Goal: Task Accomplishment & Management: Manage account settings

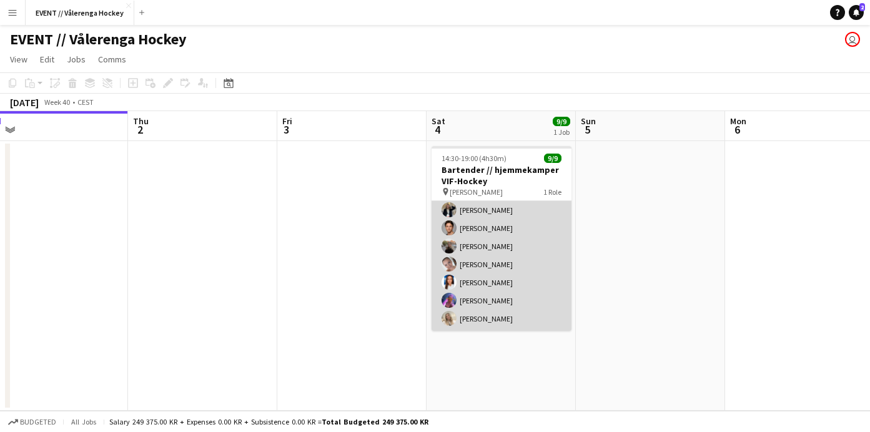
click at [468, 322] on app-card-role "Bar & Catering (Bar Tender) [DATE] 14:30-19:00 (4h30m) [PERSON_NAME] [PERSON_NA…" at bounding box center [502, 237] width 140 height 187
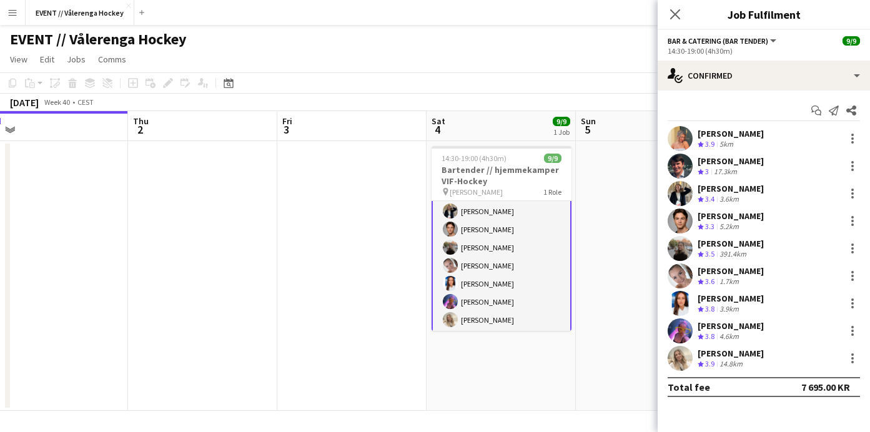
click at [686, 356] on app-user-avatar at bounding box center [680, 358] width 25 height 25
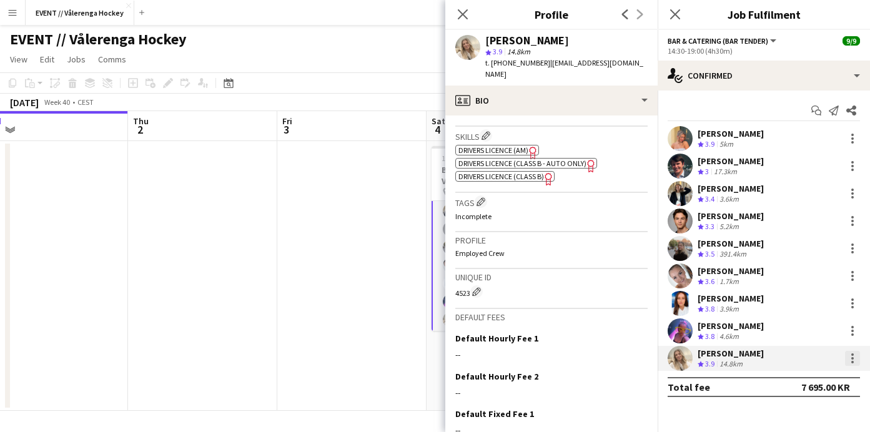
click at [853, 355] on div at bounding box center [853, 355] width 2 height 2
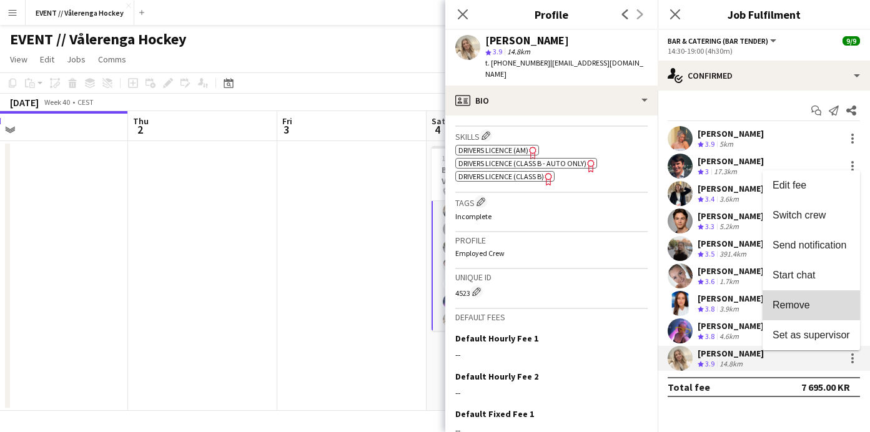
click at [779, 306] on span "Remove" at bounding box center [791, 305] width 37 height 11
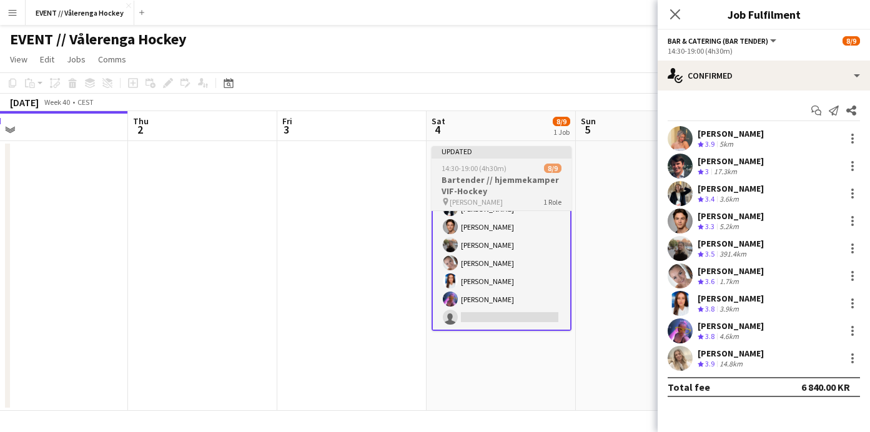
scroll to position [70, 0]
click at [509, 191] on h3 "Bartender // hjemmekamper VIF-Hockey" at bounding box center [502, 185] width 140 height 22
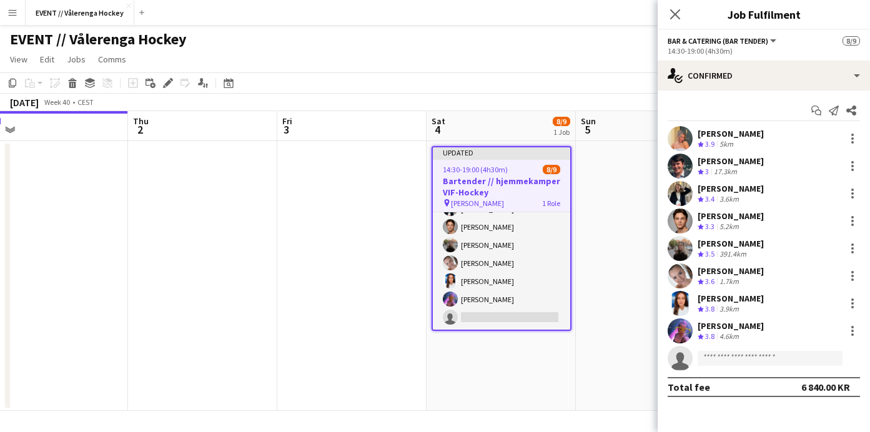
click at [520, 174] on div "14:30-19:00 (4h30m) 8/9" at bounding box center [501, 169] width 137 height 9
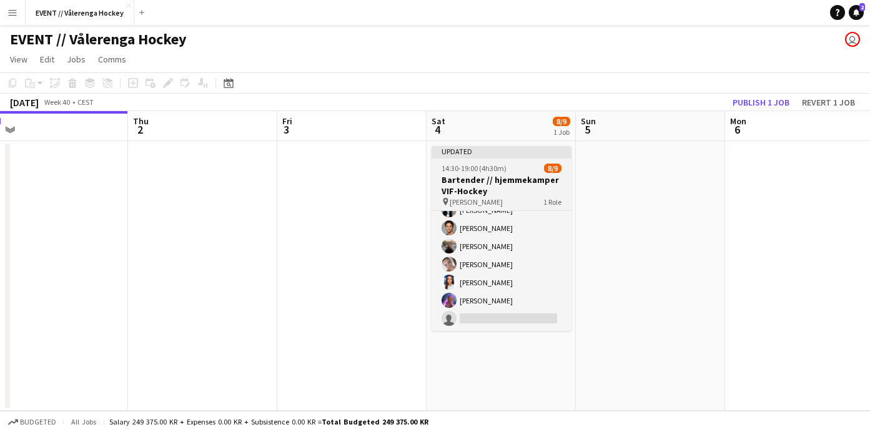
click at [519, 164] on div "14:30-19:00 (4h30m) 8/9" at bounding box center [502, 168] width 140 height 9
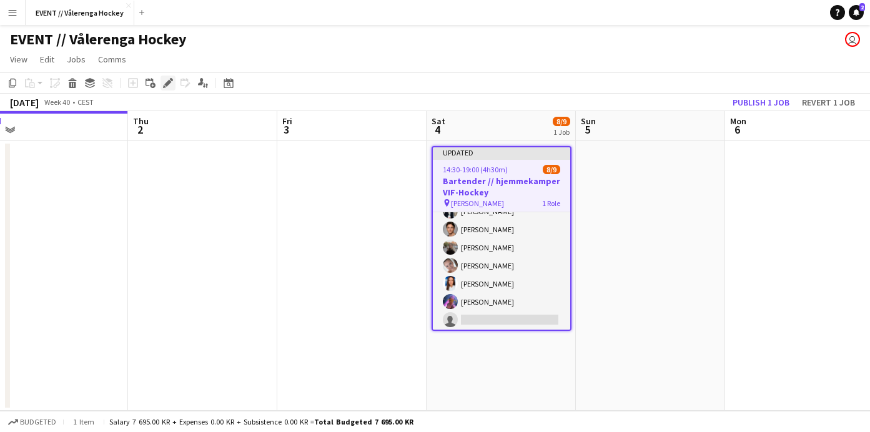
click at [171, 77] on div "Edit" at bounding box center [168, 83] width 15 height 15
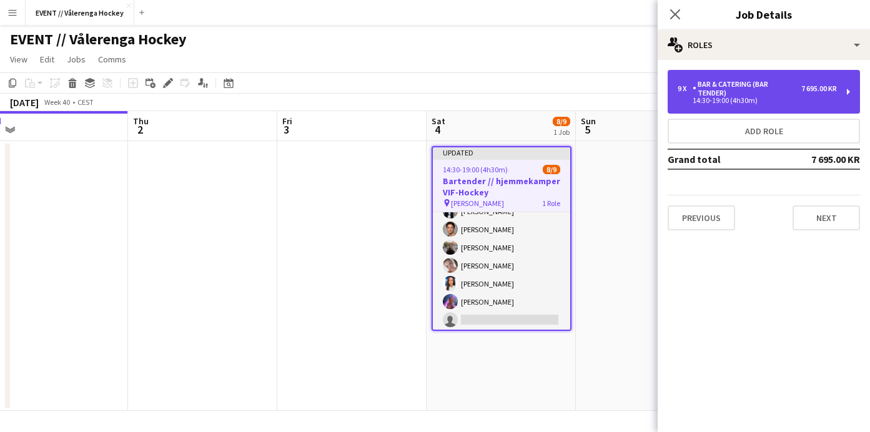
click at [704, 74] on div "9 x Bar & Catering (Bar Tender) 7 695.00 KR 14:30-19:00 (4h30m)" at bounding box center [764, 92] width 192 height 44
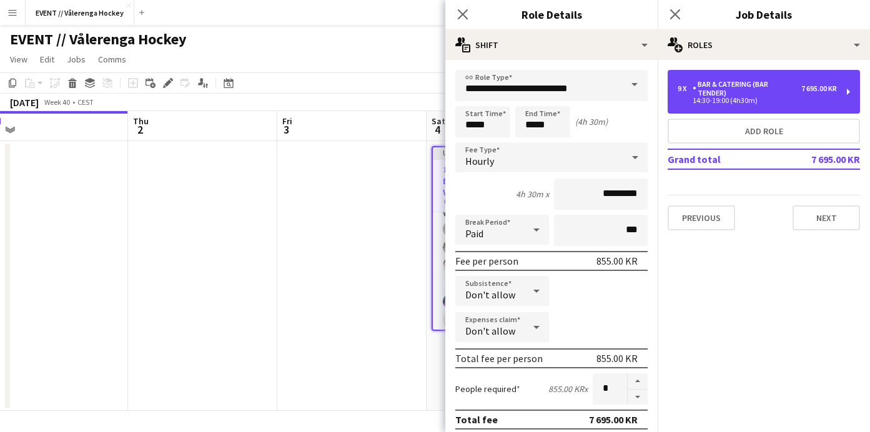
scroll to position [70, 0]
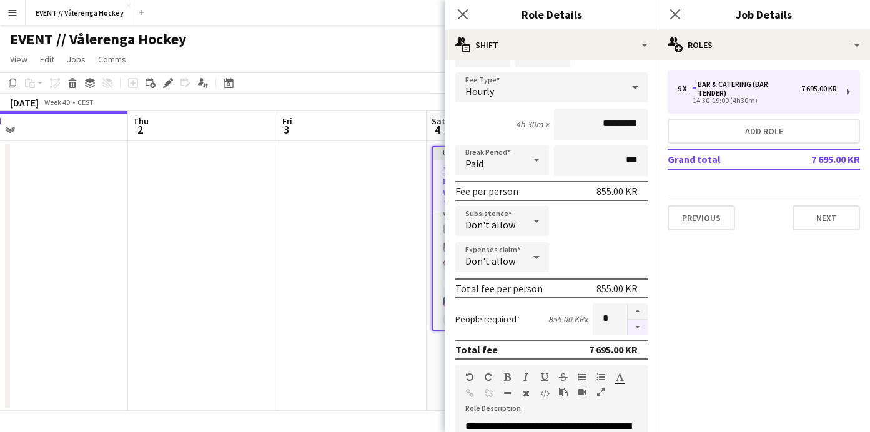
click at [637, 333] on button "button" at bounding box center [638, 328] width 20 height 16
type input "*"
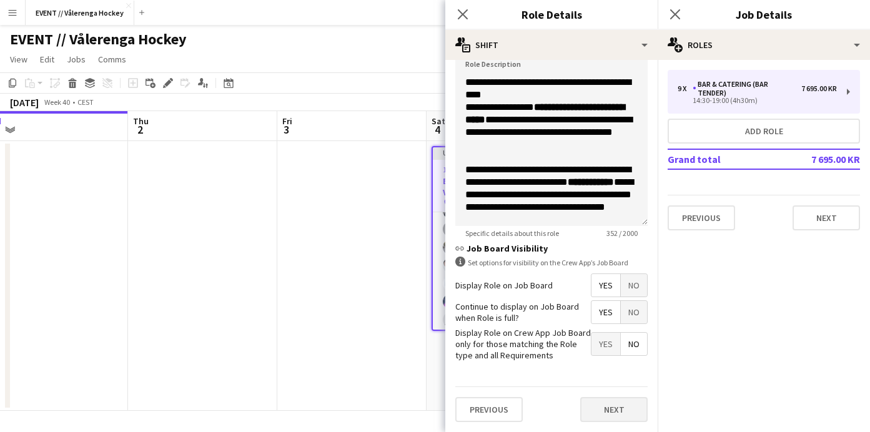
scroll to position [414, 0]
click at [615, 409] on button "Next" at bounding box center [613, 410] width 67 height 25
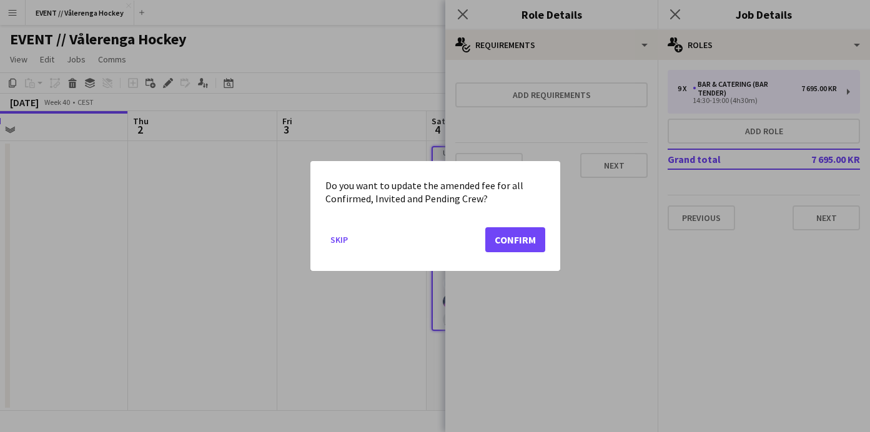
click at [519, 249] on button "Confirm" at bounding box center [515, 239] width 60 height 25
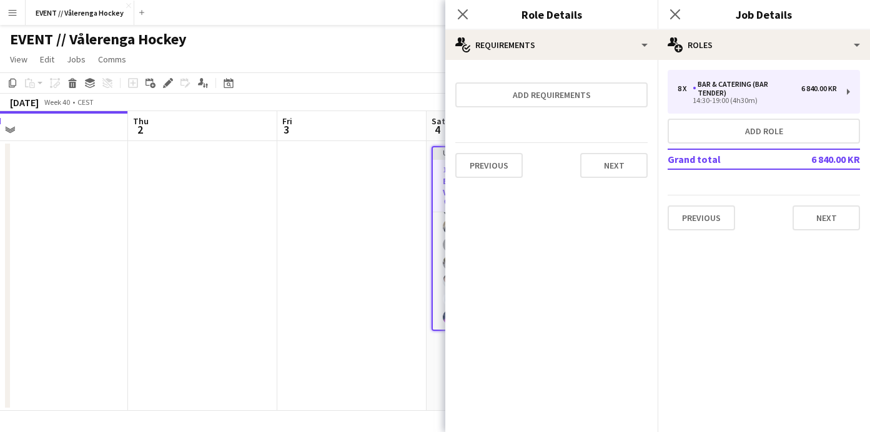
click at [362, 268] on app-date-cell at bounding box center [351, 276] width 149 height 270
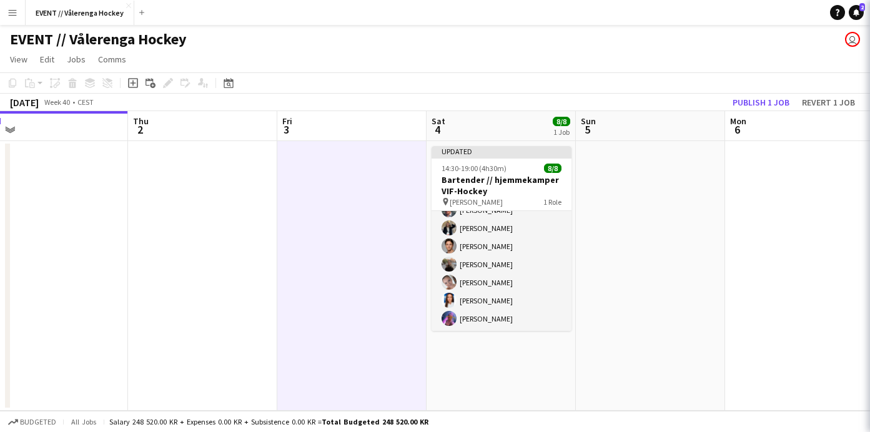
scroll to position [49, 0]
click at [765, 102] on button "Publish 1 job" at bounding box center [761, 102] width 67 height 16
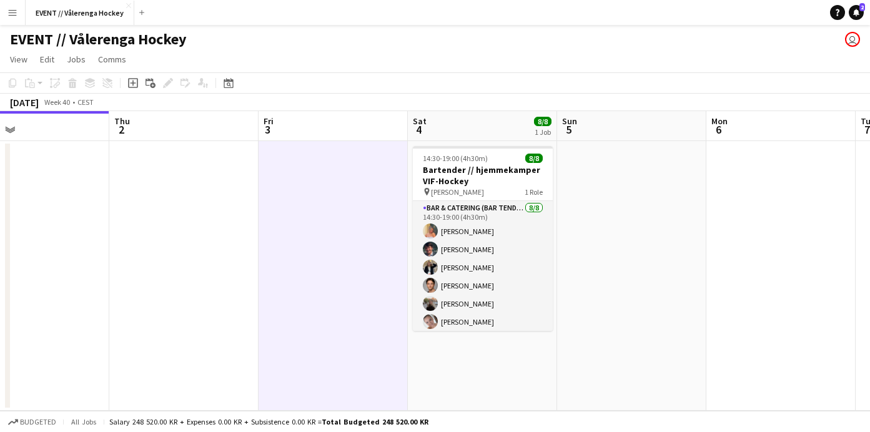
scroll to position [0, 337]
